Goal: Task Accomplishment & Management: Manage account settings

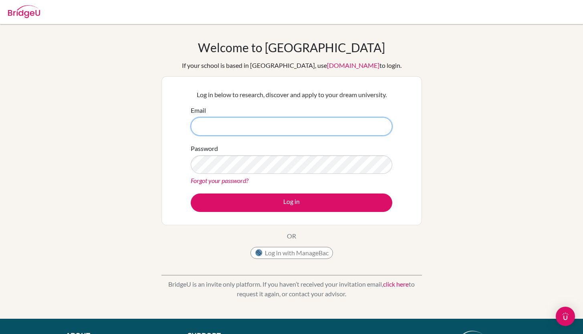
click at [225, 126] on input "Email" at bounding box center [292, 126] width 202 height 18
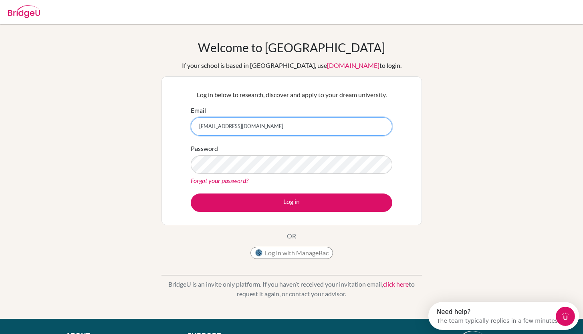
type input "kirubachaudhry2026@sfhs.in"
click at [225, 177] on link "Forgot your password?" at bounding box center [220, 180] width 58 height 8
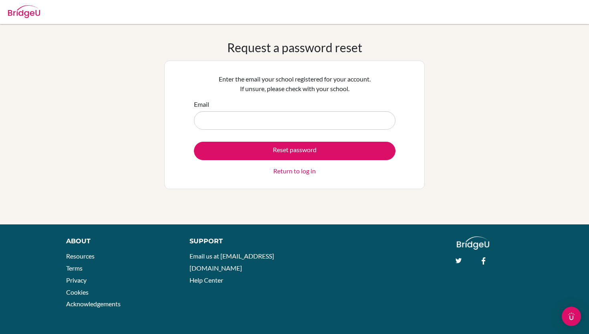
click at [209, 121] on input "Email" at bounding box center [295, 120] width 202 height 18
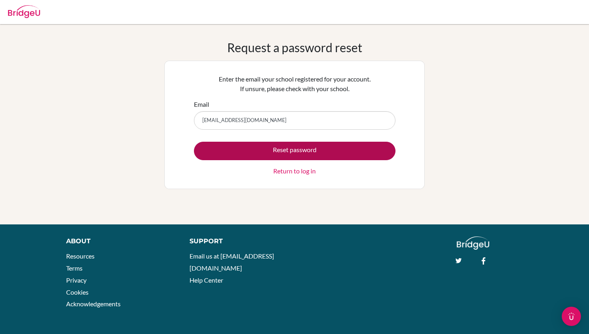
type input "[EMAIL_ADDRESS][DOMAIN_NAME]"
click at [257, 149] on button "Reset password" at bounding box center [295, 151] width 202 height 18
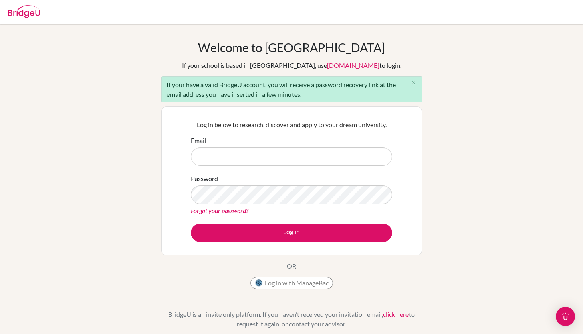
click at [233, 208] on link "Forgot your password?" at bounding box center [220, 211] width 58 height 8
